Goal: Transaction & Acquisition: Purchase product/service

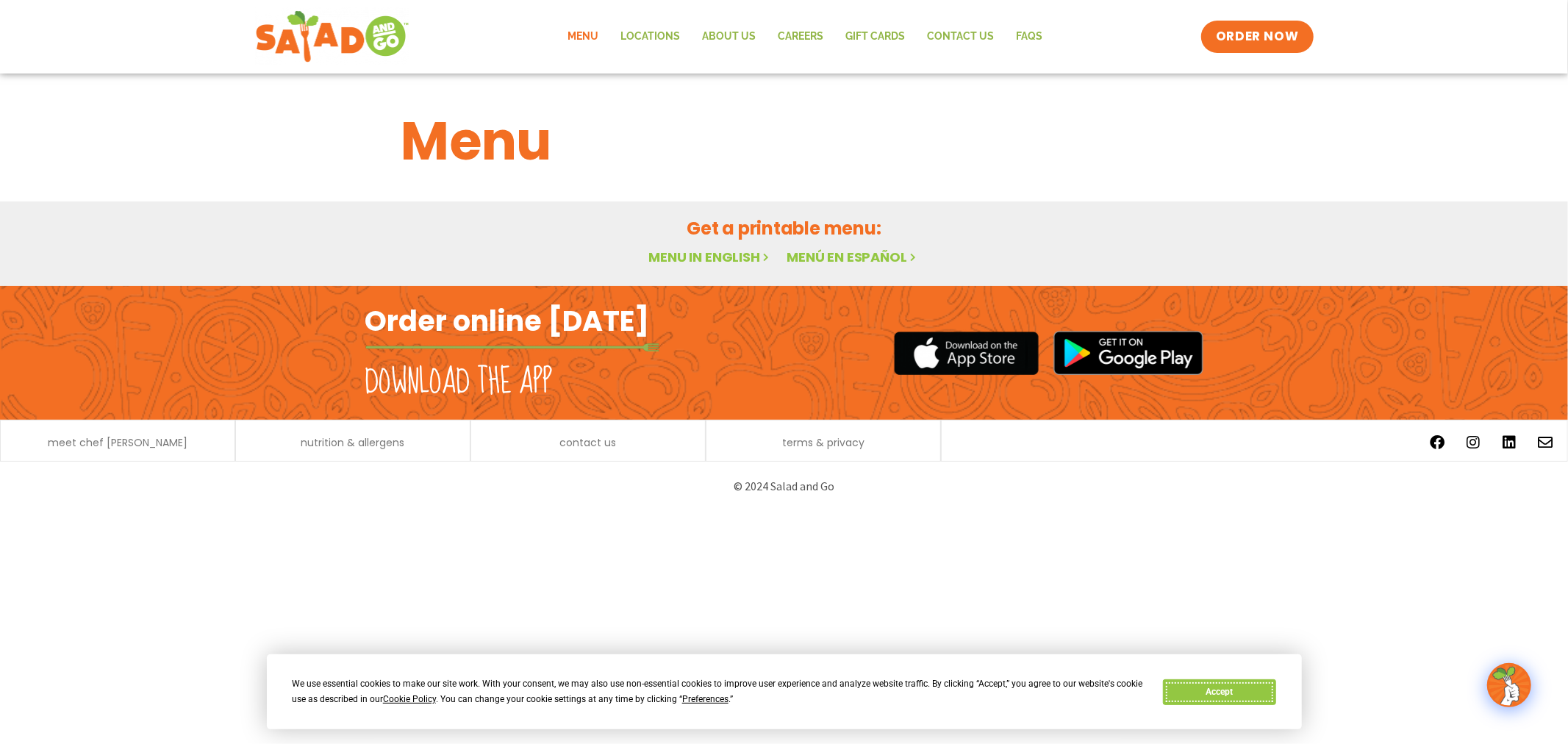
click at [1199, 694] on button "Accept" at bounding box center [1219, 692] width 113 height 26
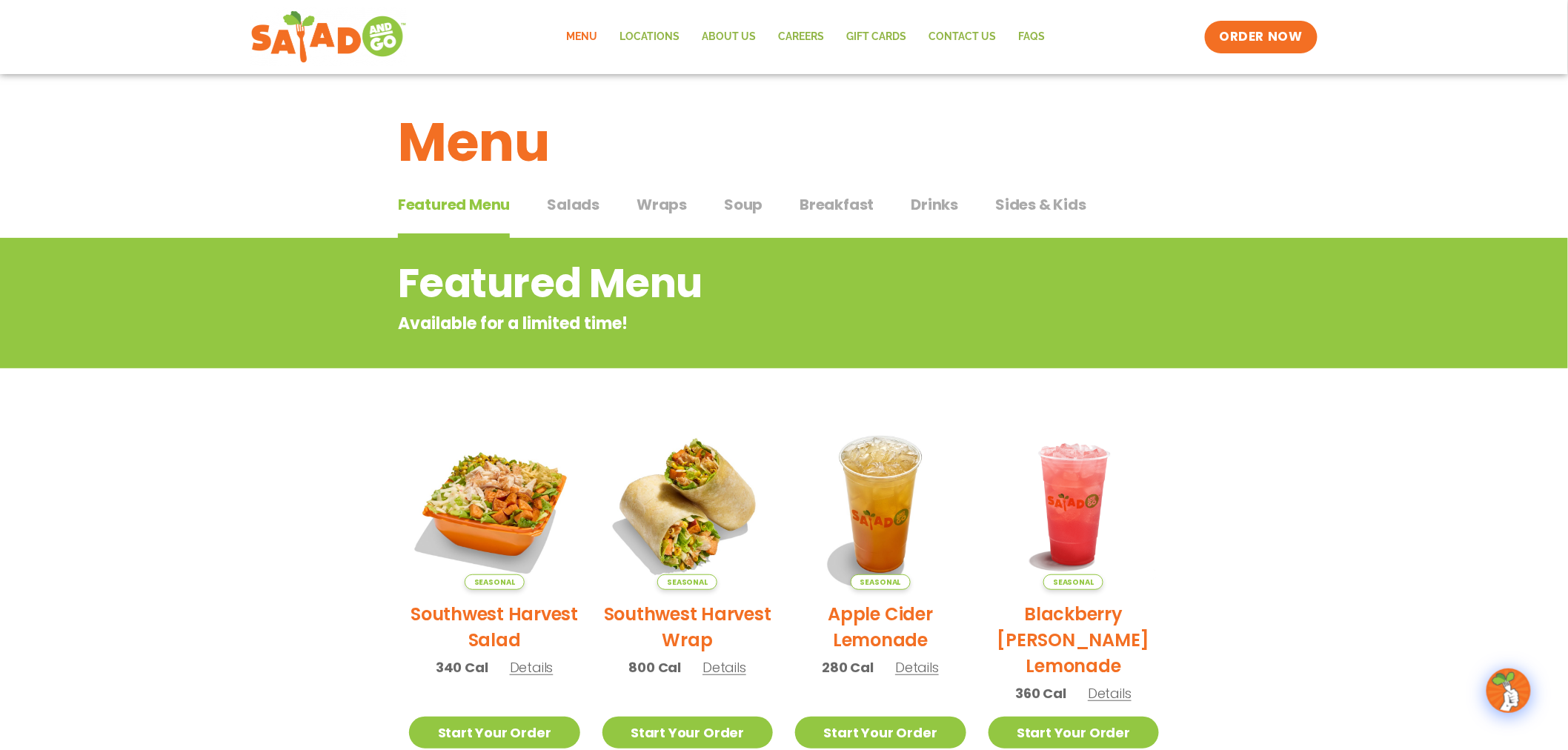
click at [821, 205] on span "Breakfast" at bounding box center [836, 205] width 74 height 22
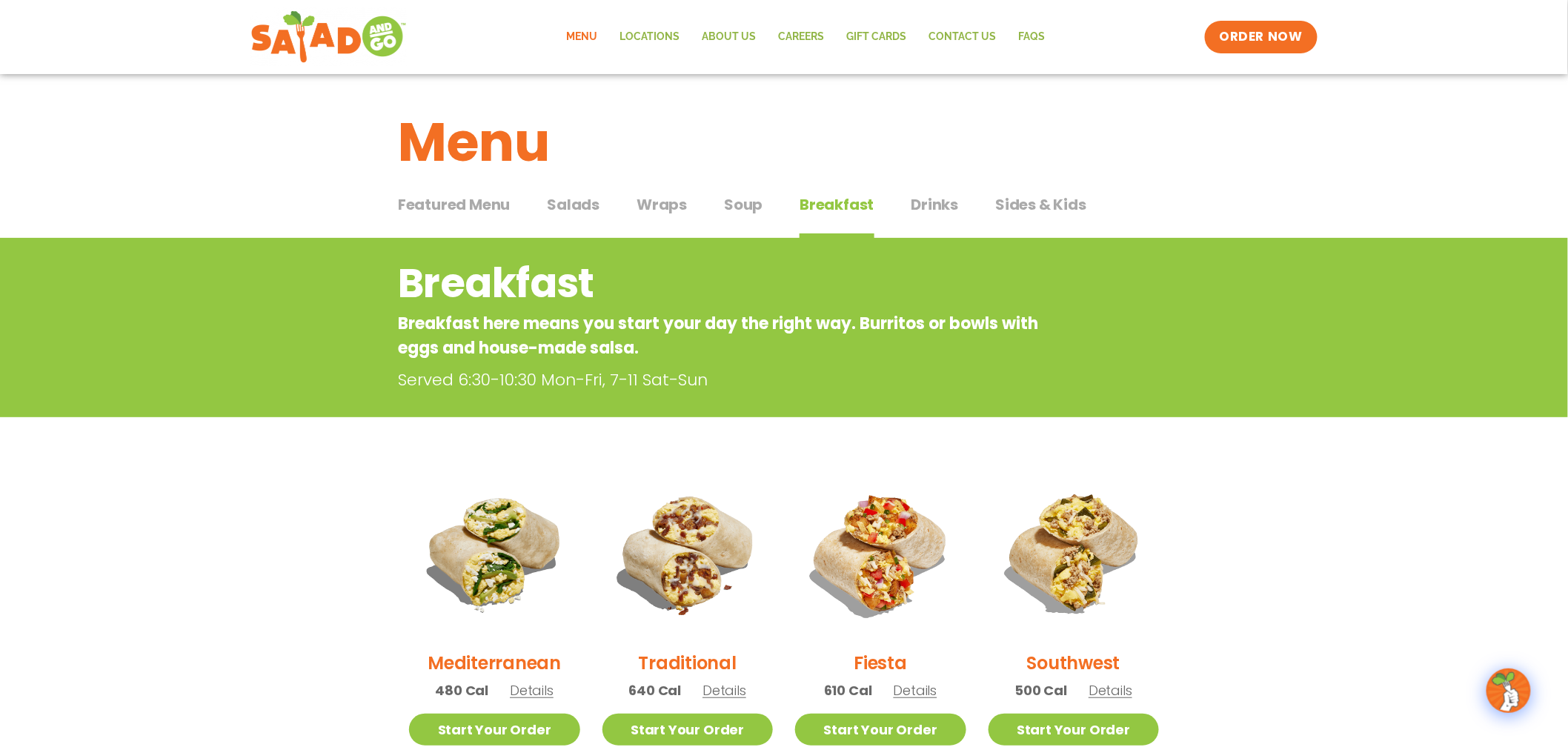
click at [736, 210] on span "Soup" at bounding box center [744, 205] width 39 height 22
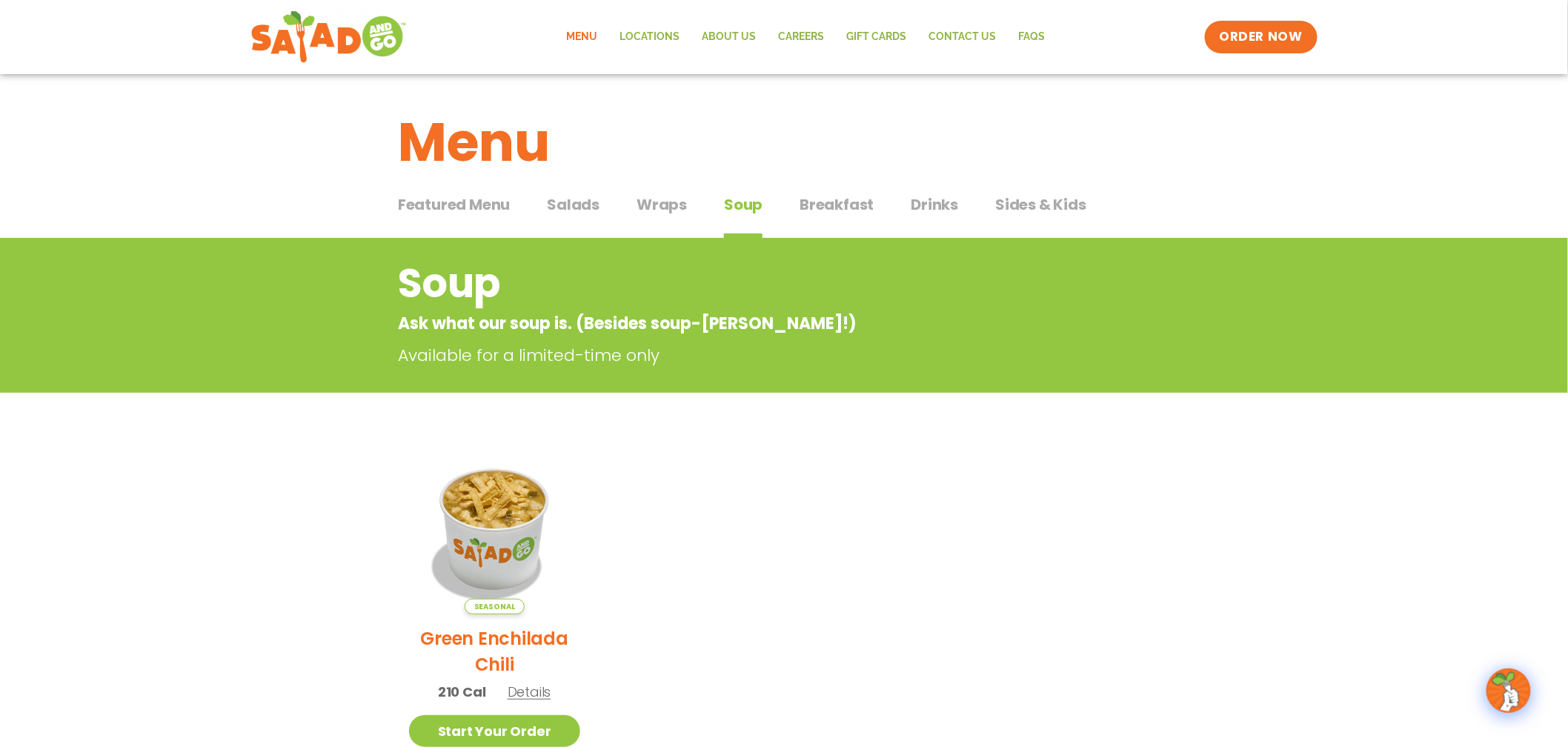
click at [667, 201] on span "Wraps" at bounding box center [662, 205] width 50 height 22
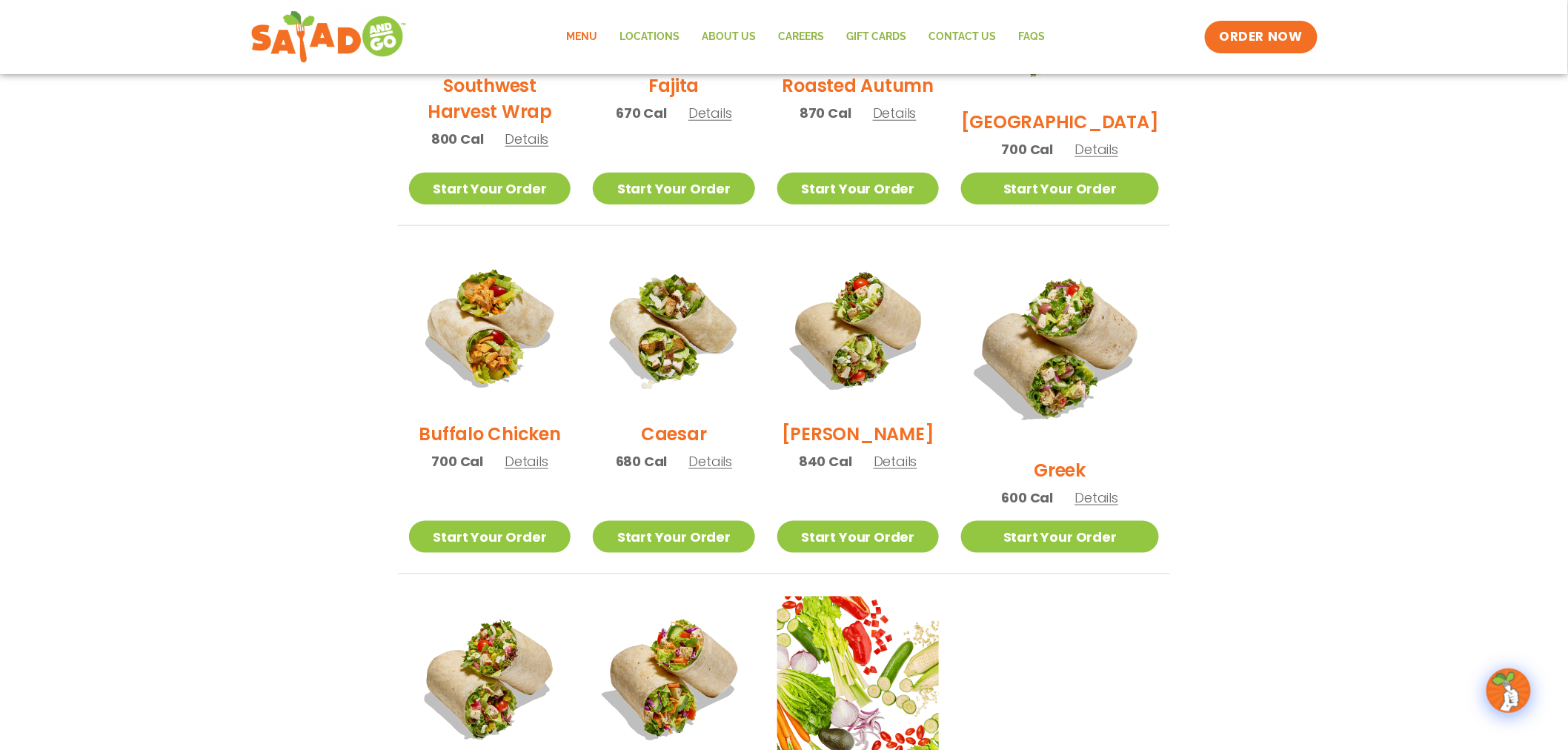
scroll to position [576, 0]
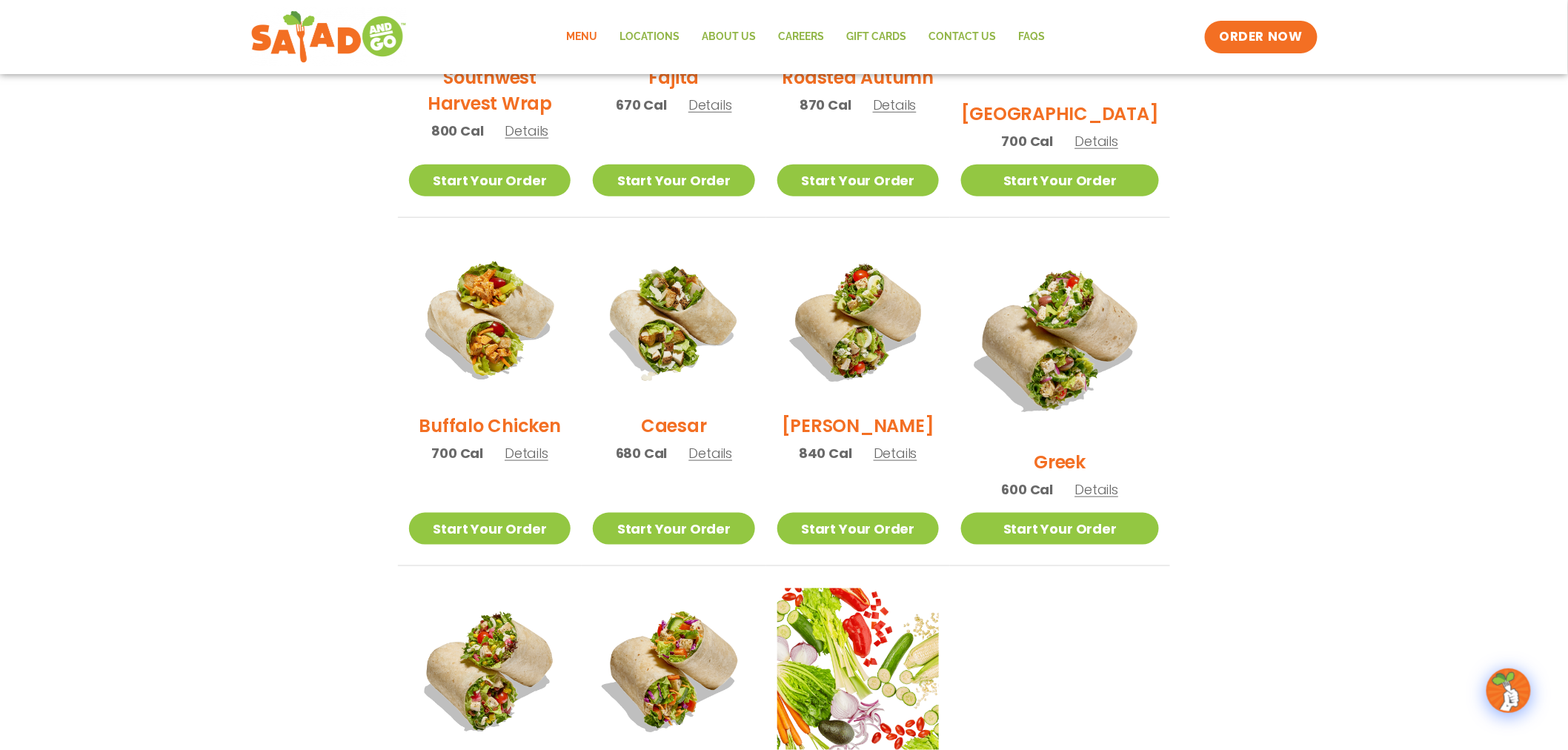
click at [729, 456] on span "Details" at bounding box center [710, 453] width 44 height 19
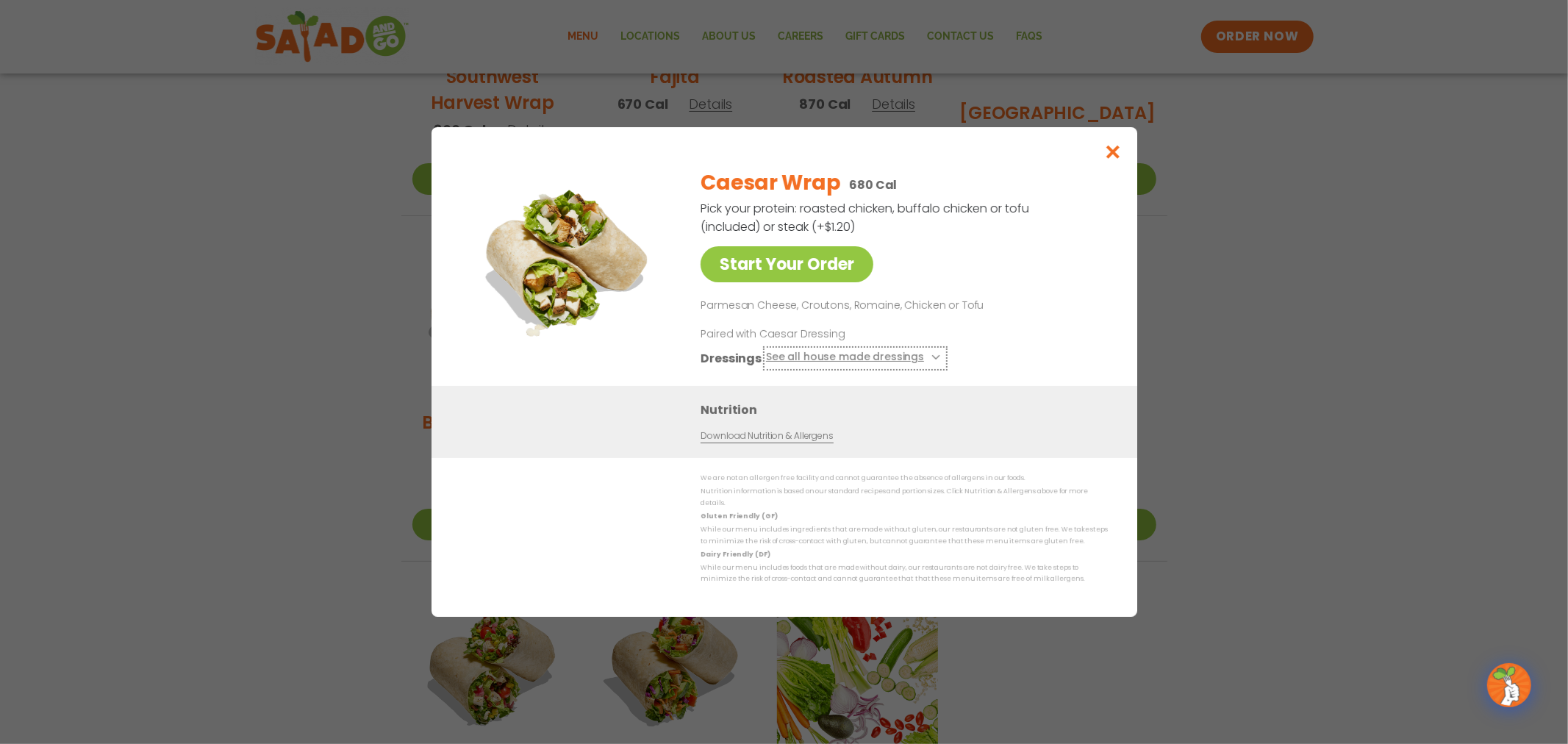
click at [861, 361] on button "See all house made dressings" at bounding box center [854, 359] width 178 height 18
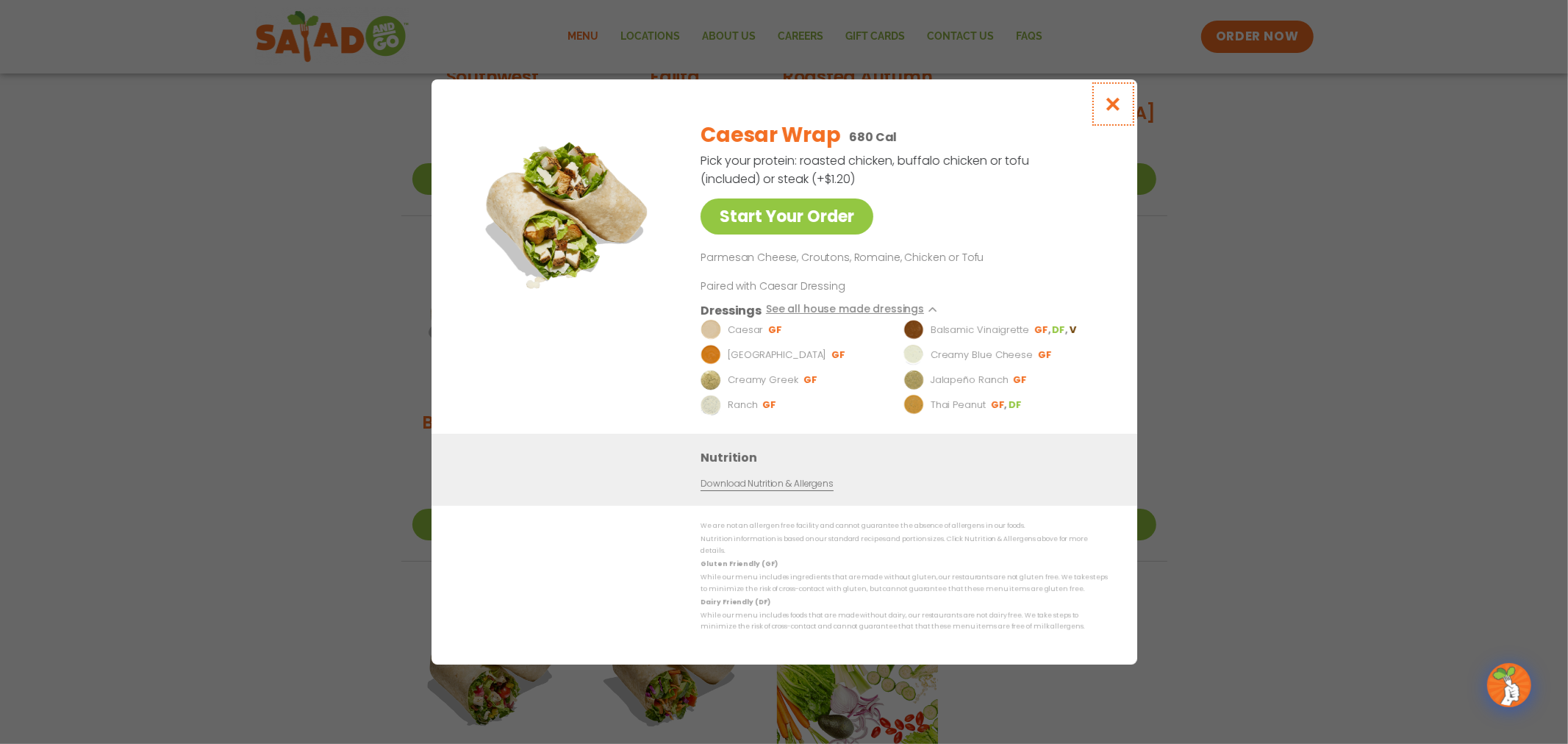
click at [1110, 111] on icon "Close modal" at bounding box center [1113, 104] width 18 height 16
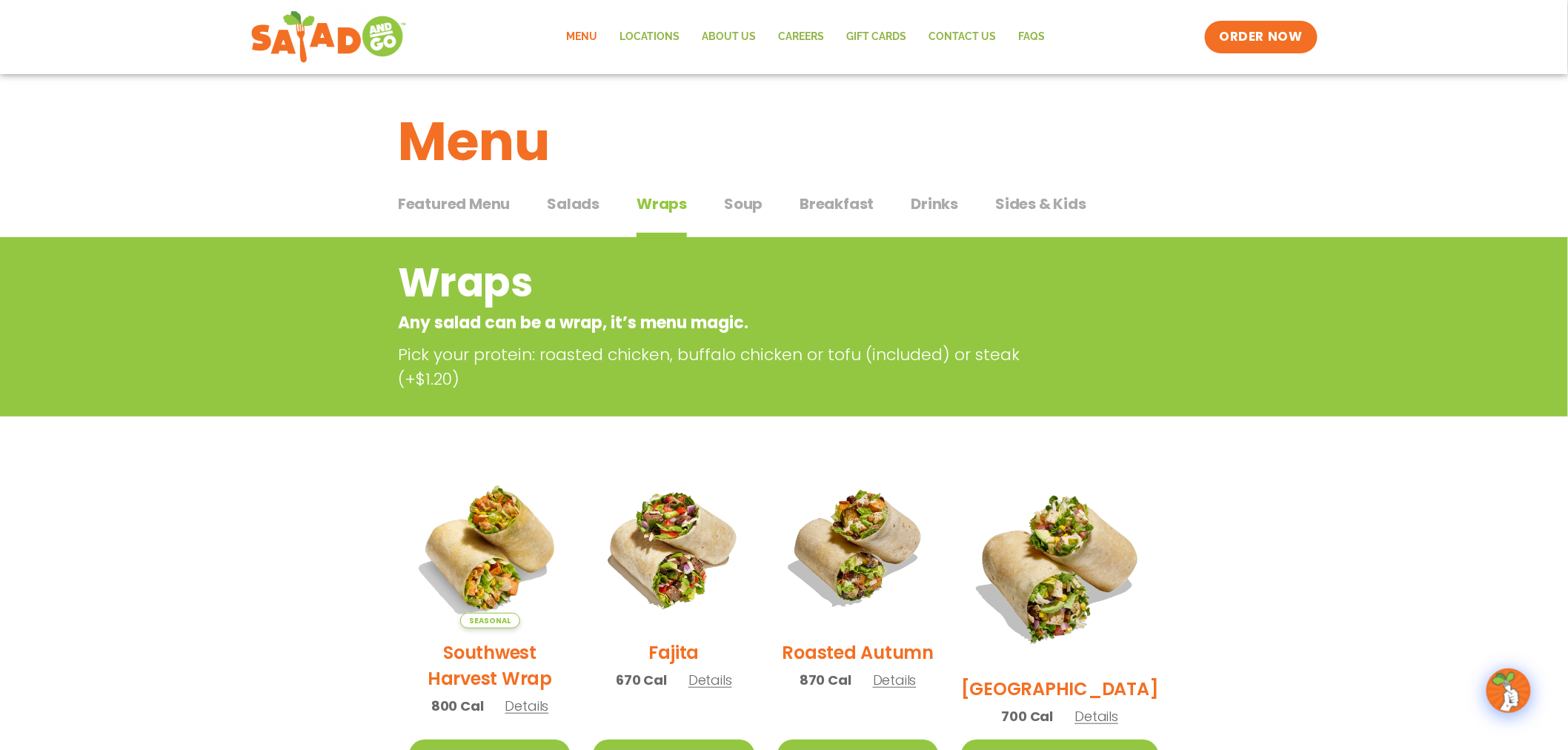
scroll to position [0, 0]
click at [593, 210] on span "Salads" at bounding box center [573, 205] width 53 height 22
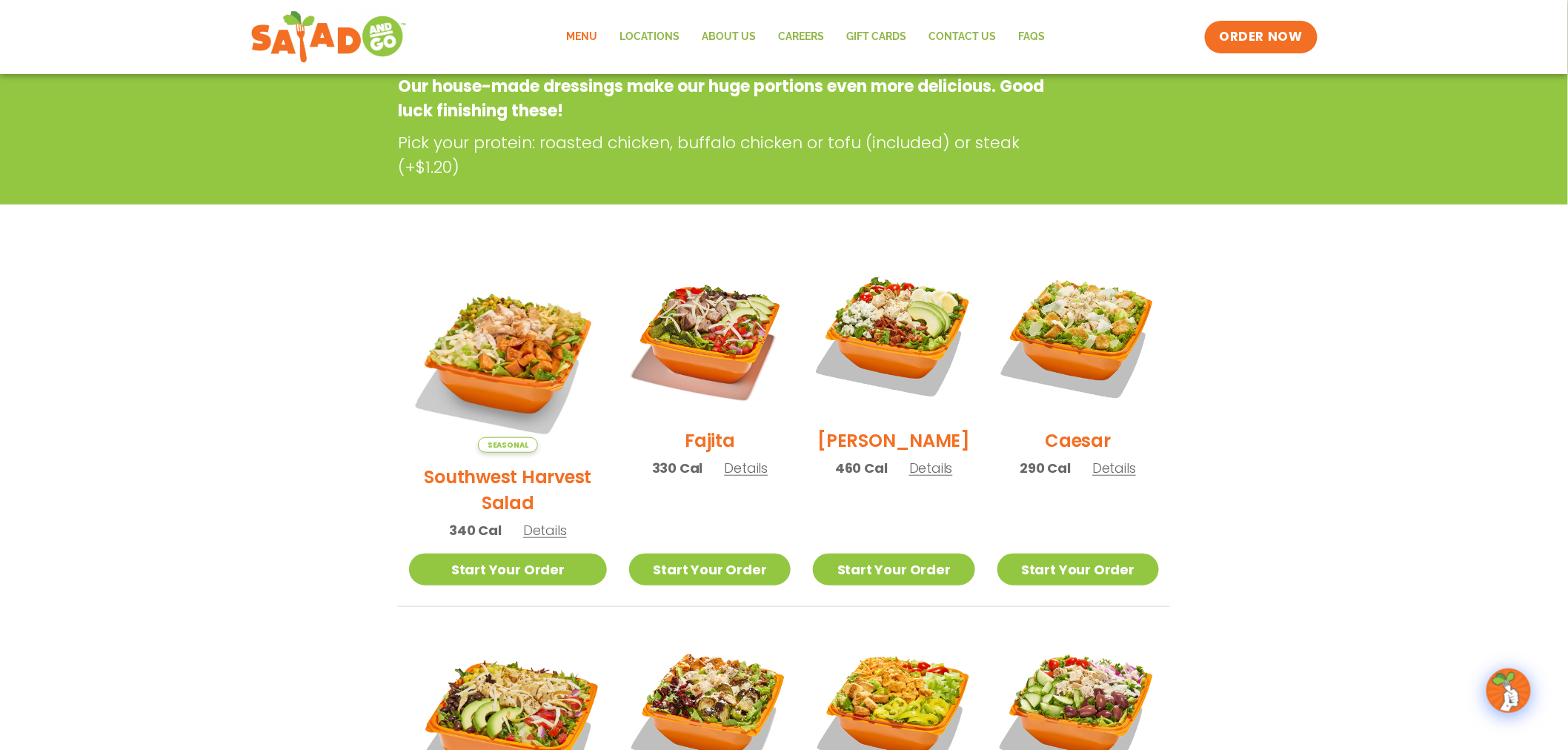
scroll to position [329, 0]
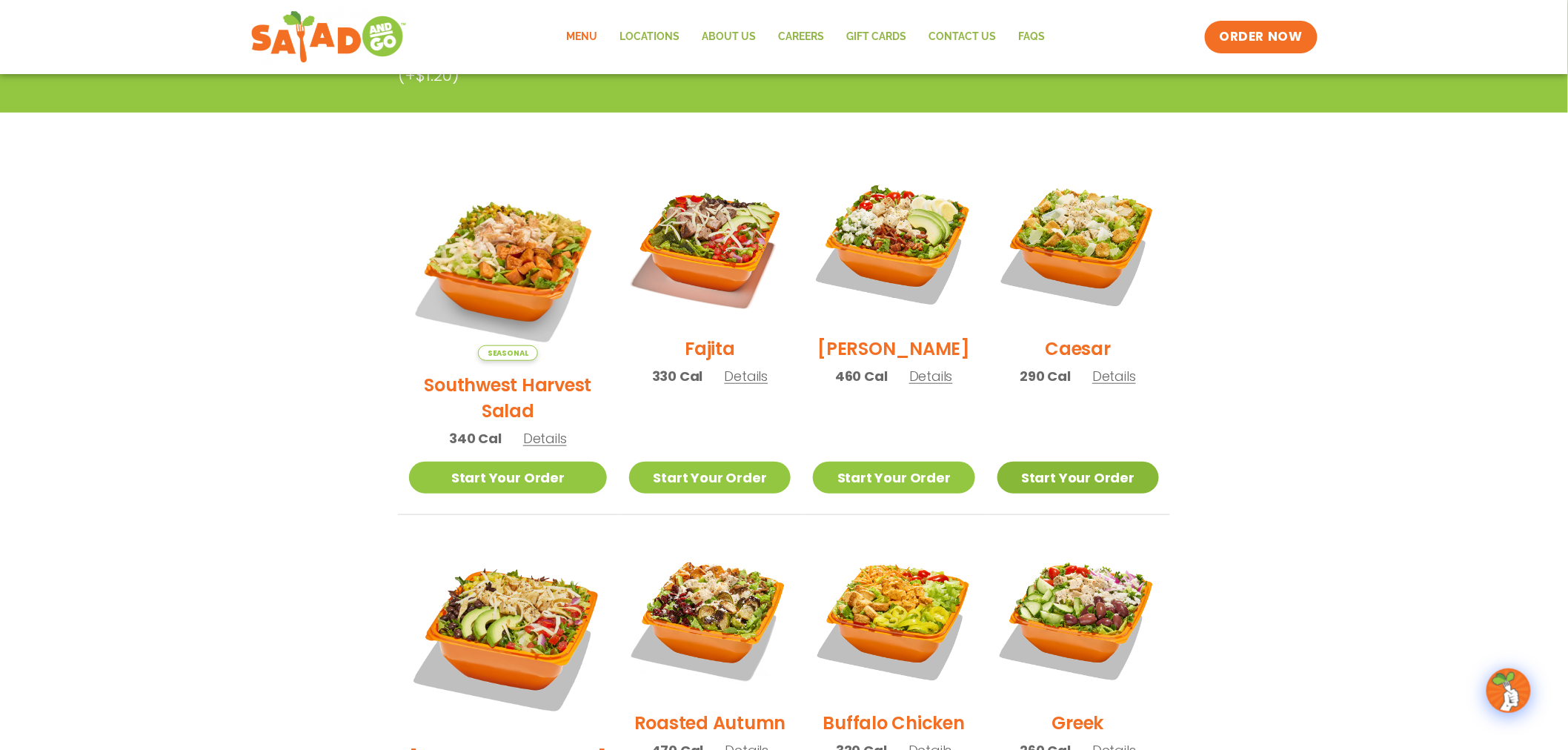
click at [1067, 462] on link "Start Your Order" at bounding box center [1078, 477] width 161 height 32
